Goal: Information Seeking & Learning: Check status

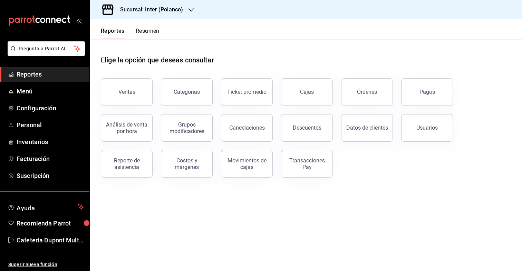
click at [189, 12] on icon "button" at bounding box center [191, 10] width 6 height 6
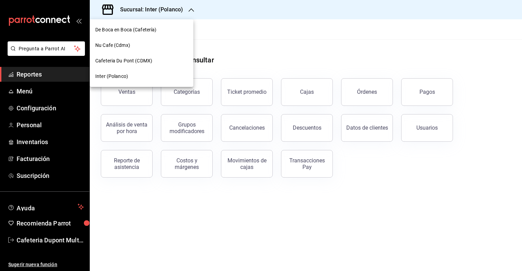
click at [142, 39] on div "Nu Cafe (Cdmx)" at bounding box center [141, 46] width 103 height 16
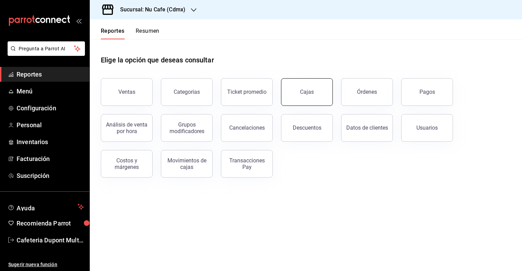
click at [308, 98] on link "Cajas" at bounding box center [307, 92] width 52 height 28
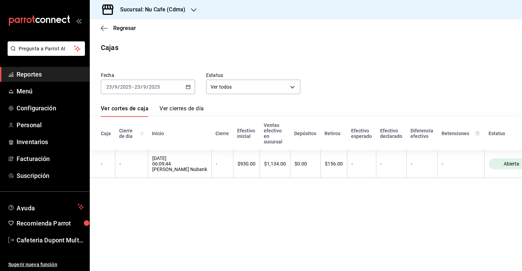
click at [168, 84] on div "[DATE] [DATE] - [DATE] [DATE]" at bounding box center [148, 87] width 94 height 14
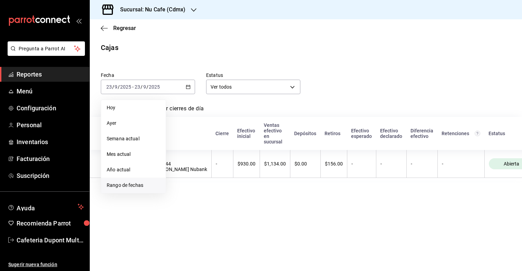
click at [132, 184] on span "Rango de fechas" at bounding box center [133, 185] width 53 height 7
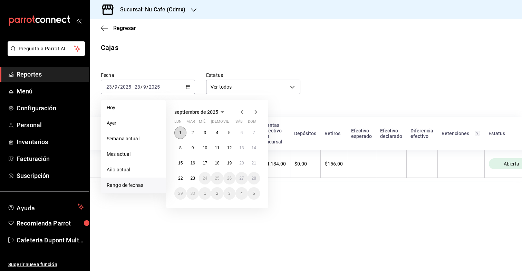
click at [181, 132] on button "1" at bounding box center [180, 133] width 12 height 12
click at [191, 178] on abbr "23" at bounding box center [192, 178] width 4 height 5
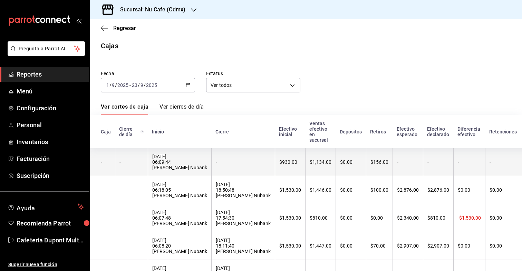
click at [366, 168] on th "$156.00" at bounding box center [379, 162] width 27 height 28
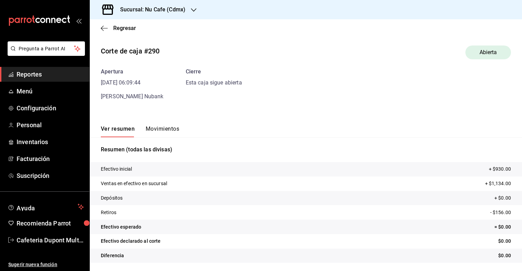
scroll to position [2, 0]
click at [104, 29] on icon "button" at bounding box center [104, 28] width 7 height 6
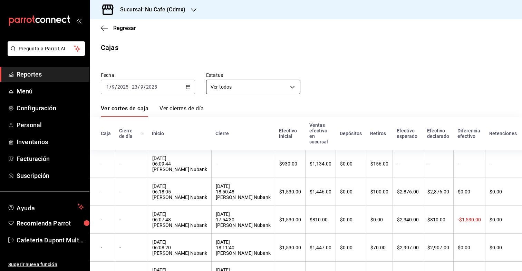
click at [224, 88] on body "Pregunta a Parrot AI Reportes Menú Configuración Personal Inventarios Facturaci…" at bounding box center [261, 135] width 522 height 271
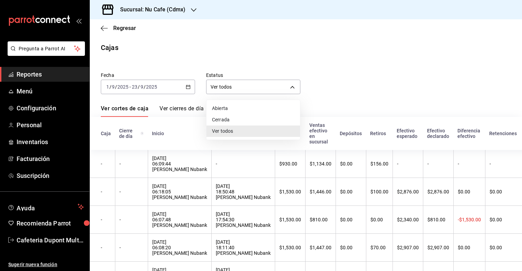
click at [225, 89] on div at bounding box center [261, 135] width 522 height 271
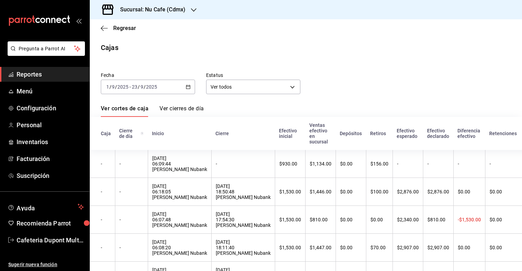
click at [98, 27] on div "Regresar" at bounding box center [306, 28] width 432 height 18
click at [102, 27] on icon "button" at bounding box center [104, 28] width 7 height 6
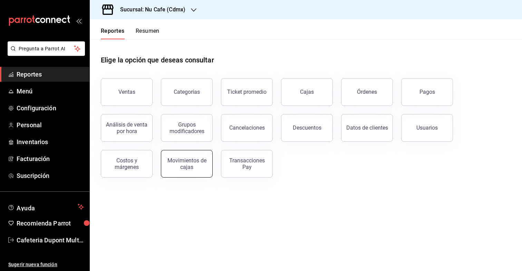
click at [208, 165] on button "Movimientos de cajas" at bounding box center [187, 164] width 52 height 28
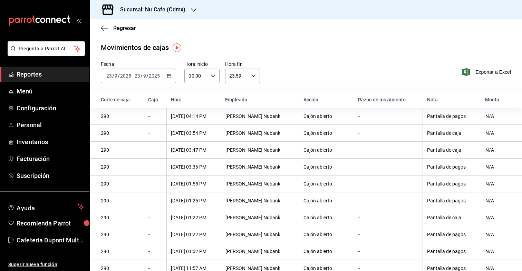
click at [155, 78] on input "2025" at bounding box center [154, 76] width 12 height 6
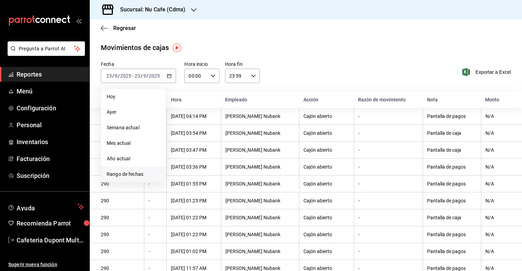
click at [133, 171] on span "Rango de fechas" at bounding box center [133, 174] width 53 height 7
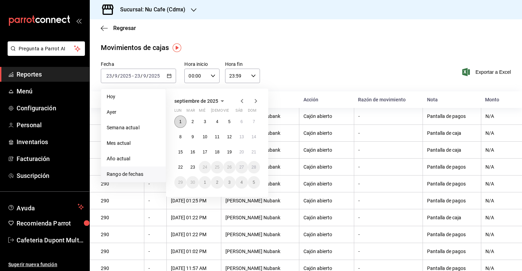
click at [180, 119] on abbr "1" at bounding box center [180, 121] width 2 height 5
click at [189, 166] on button "23" at bounding box center [192, 167] width 12 height 12
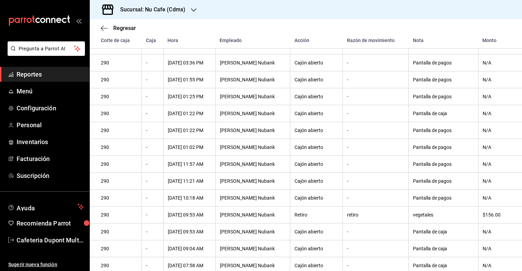
scroll to position [132, 0]
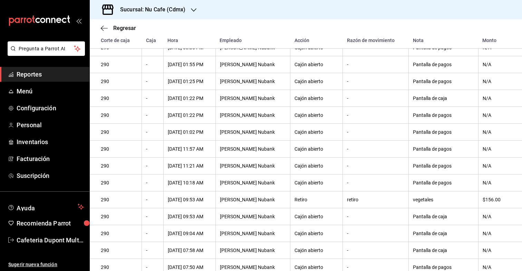
click at [303, 208] on th "Retiro" at bounding box center [316, 199] width 52 height 17
click at [313, 207] on th "Retiro" at bounding box center [316, 199] width 52 height 17
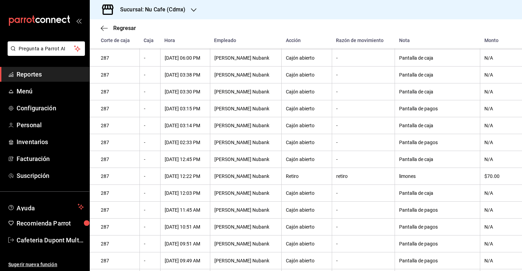
scroll to position [883, 0]
drag, startPoint x: 502, startPoint y: 186, endPoint x: 382, endPoint y: 185, distance: 119.4
click at [382, 185] on tr "287 - 18/09/2025 12:22 PM Cajero Nubank Retiro retiro limones $70.00" at bounding box center [306, 176] width 432 height 17
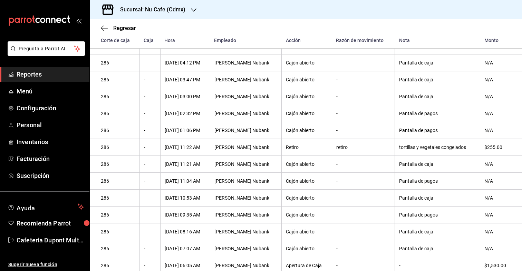
scroll to position [1275, 0]
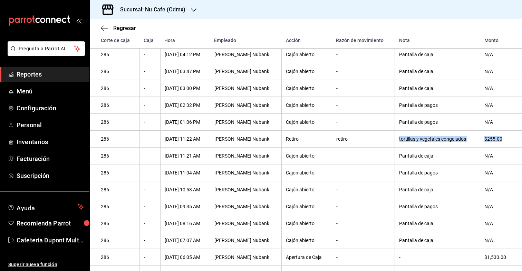
drag, startPoint x: 507, startPoint y: 151, endPoint x: 379, endPoint y: 151, distance: 128.0
click at [379, 148] on tr "286 - 17/09/2025 11:22 AM Cajero Nubank Retiro retiro tortillas y vegetales con…" at bounding box center [306, 139] width 432 height 17
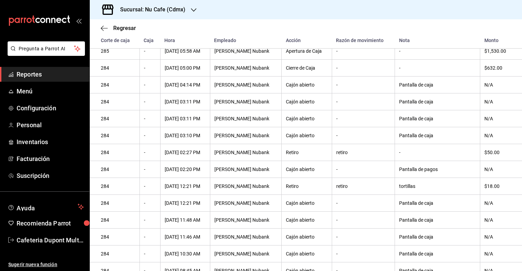
scroll to position [1618, 0]
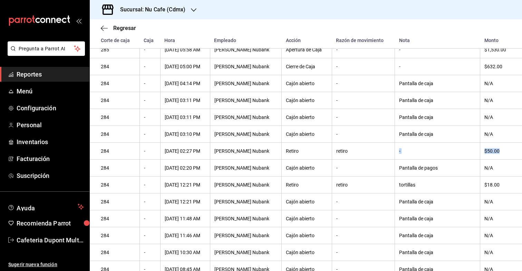
drag, startPoint x: 502, startPoint y: 166, endPoint x: 343, endPoint y: 167, distance: 158.7
click at [343, 160] on tr "284 - 12/09/2025 02:27 PM Cajero Nubank Retiro retiro - $50.00" at bounding box center [306, 151] width 432 height 17
drag, startPoint x: 502, startPoint y: 201, endPoint x: 369, endPoint y: 201, distance: 132.5
click at [369, 194] on tr "284 - 12/09/2025 12:21 PM Cajero Nubank Retiro retiro tortillas $18.00" at bounding box center [306, 185] width 432 height 17
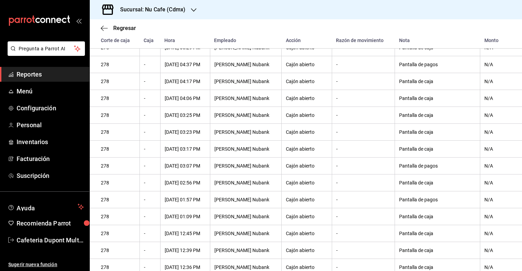
scroll to position [4829, 0]
